Goal: Task Accomplishment & Management: Manage account settings

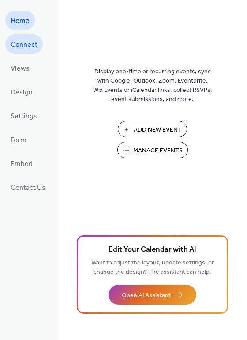
click at [27, 45] on span "Connect" at bounding box center [24, 45] width 27 height 14
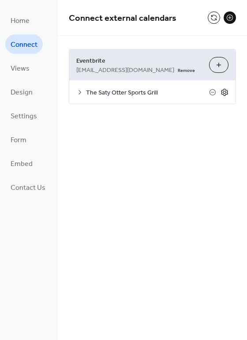
click at [227, 91] on icon at bounding box center [225, 92] width 8 height 8
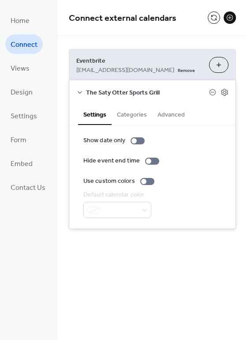
click at [188, 111] on button "Advanced" at bounding box center [171, 114] width 38 height 20
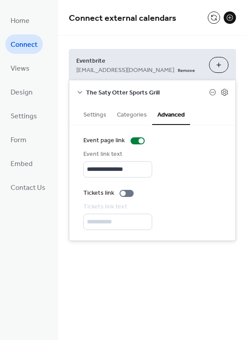
click at [142, 226] on div "**********" at bounding box center [152, 216] width 138 height 28
click at [129, 195] on div at bounding box center [127, 193] width 14 height 7
click at [81, 91] on icon at bounding box center [79, 92] width 7 height 7
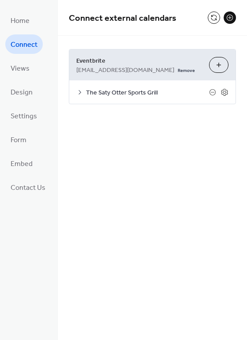
click at [218, 60] on button "Choose Organizers" at bounding box center [218, 65] width 19 height 16
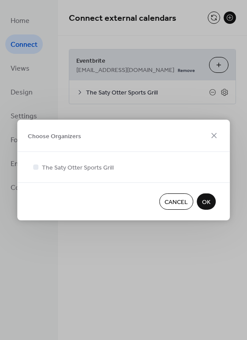
click at [123, 174] on div at bounding box center [123, 177] width 185 height 11
click at [204, 204] on span "OK" at bounding box center [206, 202] width 8 height 9
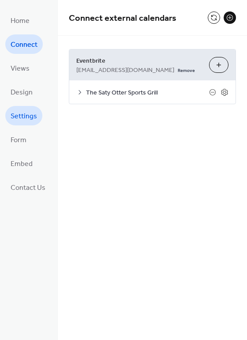
click at [30, 122] on span "Settings" at bounding box center [24, 116] width 26 height 14
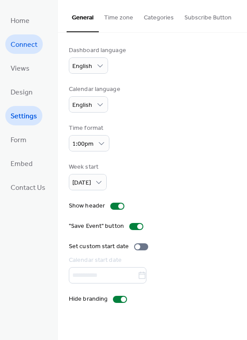
click at [24, 39] on span "Connect" at bounding box center [24, 45] width 27 height 14
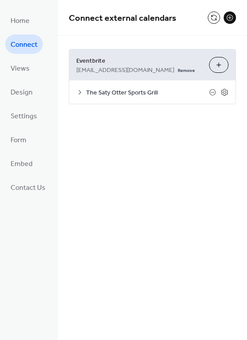
click at [79, 62] on span "Eventbrite" at bounding box center [139, 61] width 126 height 9
click at [178, 70] on link "Remove" at bounding box center [186, 69] width 17 height 9
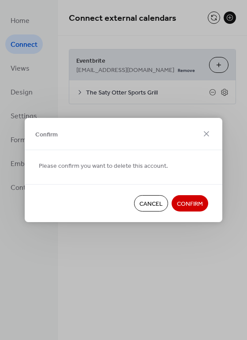
click at [196, 201] on span "Confirm" at bounding box center [190, 204] width 26 height 9
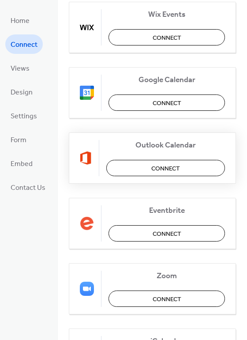
scroll to position [79, 0]
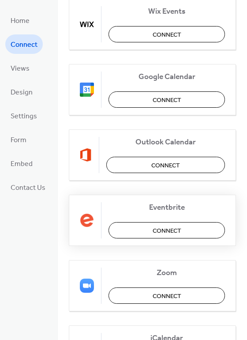
click at [175, 233] on span "Connect" at bounding box center [167, 230] width 29 height 9
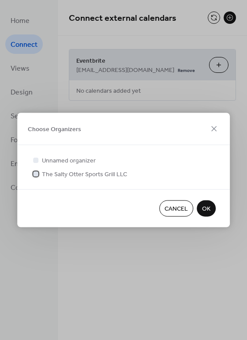
click at [34, 173] on div at bounding box center [35, 173] width 5 height 5
click at [208, 208] on span "OK" at bounding box center [206, 208] width 8 height 9
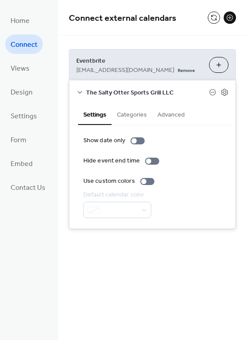
click at [172, 119] on button "Advanced" at bounding box center [171, 114] width 38 height 20
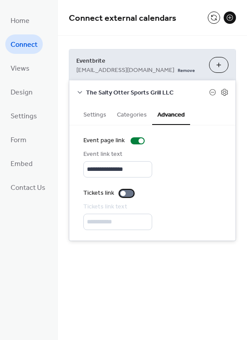
click at [130, 197] on div at bounding box center [127, 193] width 14 height 7
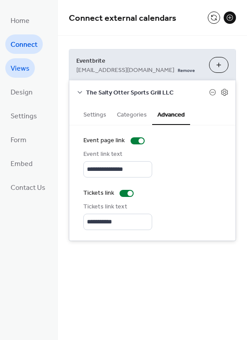
click at [27, 74] on span "Views" at bounding box center [20, 69] width 19 height 14
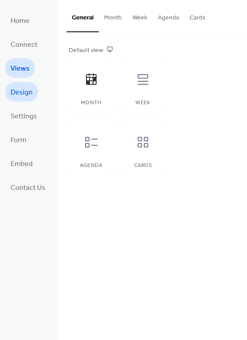
click at [27, 88] on span "Design" at bounding box center [22, 93] width 22 height 14
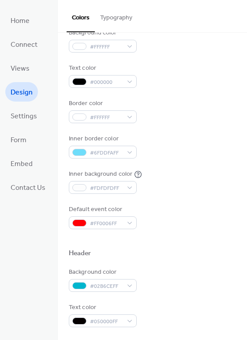
scroll to position [106, 0]
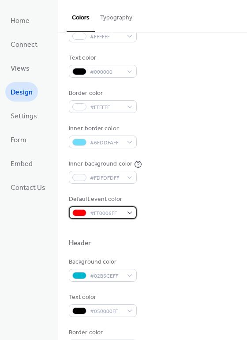
click at [79, 211] on div at bounding box center [79, 212] width 14 height 7
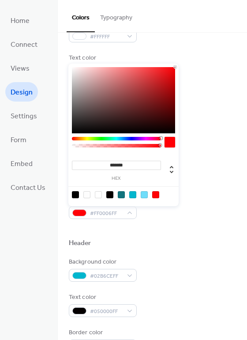
click at [136, 191] on span at bounding box center [132, 194] width 7 height 7
click at [131, 195] on div at bounding box center [132, 194] width 7 height 7
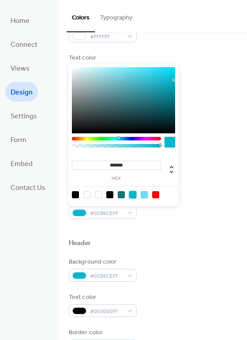
scroll to position [132, 0]
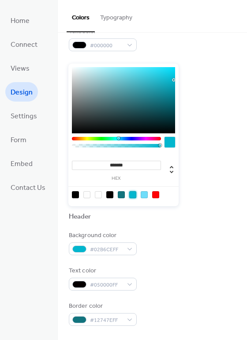
click at [146, 195] on div at bounding box center [144, 194] width 7 height 7
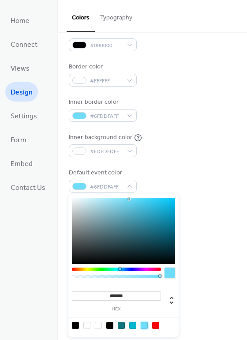
type input "*******"
click at [102, 200] on div at bounding box center [123, 231] width 103 height 66
click at [102, 200] on div at bounding box center [102, 200] width 2 height 2
click at [153, 159] on div "Background color #FFFFFF Text color #000000 Border color #FFFFFF Inner border c…" at bounding box center [152, 92] width 167 height 201
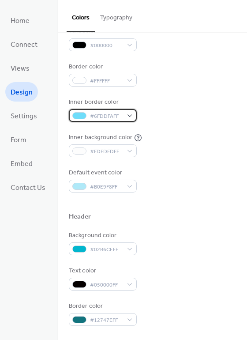
click at [116, 113] on span "#6FDDFAFF" at bounding box center [106, 116] width 33 height 9
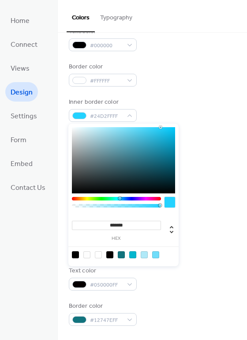
type input "*******"
drag, startPoint x: 155, startPoint y: 128, endPoint x: 160, endPoint y: 125, distance: 6.4
click at [160, 125] on div "******* hex" at bounding box center [123, 195] width 110 height 143
click at [207, 143] on div "Inner background color #FDFDFDFF" at bounding box center [152, 145] width 167 height 24
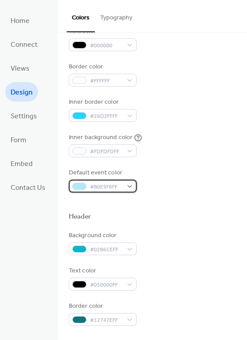
click at [83, 189] on div at bounding box center [79, 186] width 14 height 7
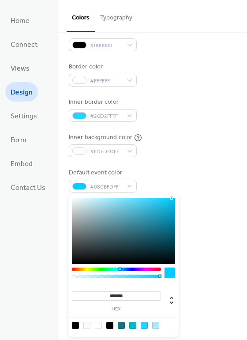
type input "*******"
drag, startPoint x: 160, startPoint y: 200, endPoint x: 184, endPoint y: 196, distance: 24.3
click at [184, 196] on body "Home Connect Views Design Settings Form Embed Contact Us Design Colors Typograp…" at bounding box center [123, 170] width 247 height 340
click at [211, 157] on div "Background color #FFFFFF Text color #000000 Border color #FFFFFF Inner border c…" at bounding box center [152, 92] width 167 height 201
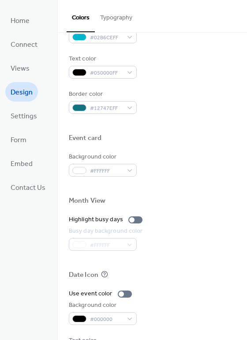
scroll to position [378, 0]
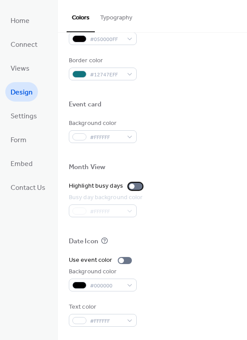
click at [136, 185] on div at bounding box center [135, 186] width 14 height 7
click at [131, 188] on div at bounding box center [135, 186] width 14 height 7
click at [37, 114] on link "Settings" at bounding box center [23, 115] width 37 height 19
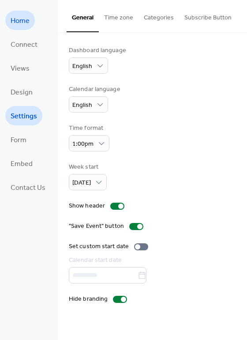
click at [20, 24] on span "Home" at bounding box center [20, 21] width 19 height 14
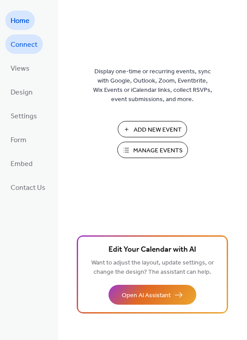
click at [26, 41] on span "Connect" at bounding box center [24, 45] width 27 height 14
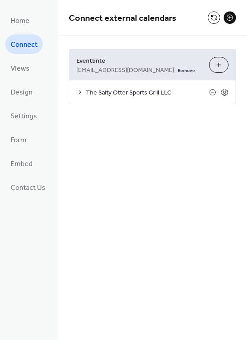
click at [220, 66] on button "Choose Organizers" at bounding box center [218, 65] width 19 height 16
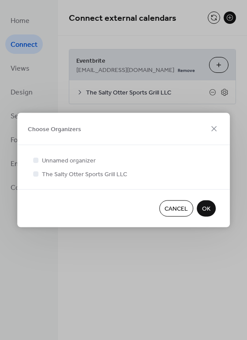
click at [204, 211] on span "OK" at bounding box center [206, 208] width 8 height 9
